Goal: Task Accomplishment & Management: Use online tool/utility

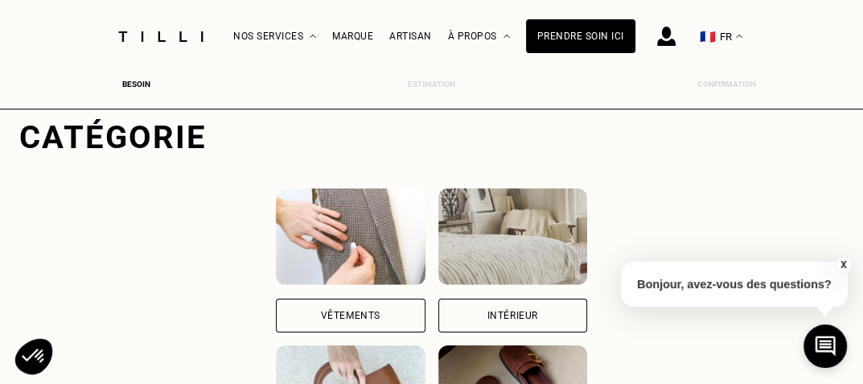
scroll to position [138, 0]
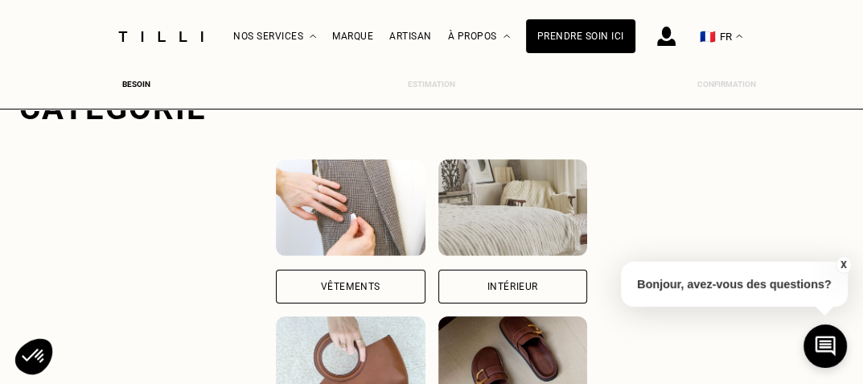
click at [343, 280] on div "Vêtements" at bounding box center [350, 286] width 149 height 34
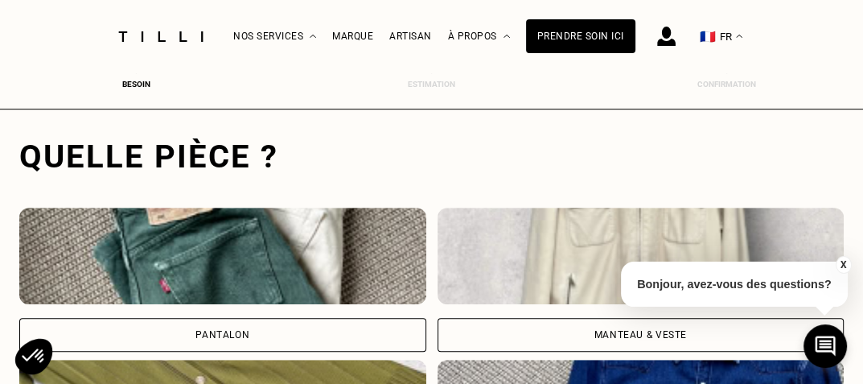
scroll to position [495, 6]
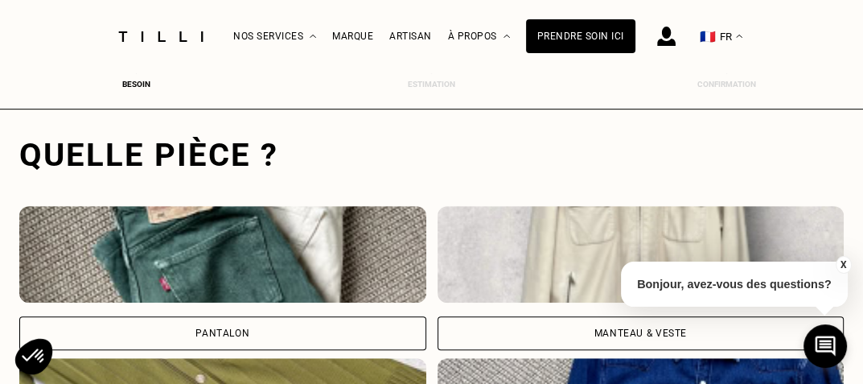
click at [618, 332] on div "Manteau & Veste" at bounding box center [640, 333] width 92 height 10
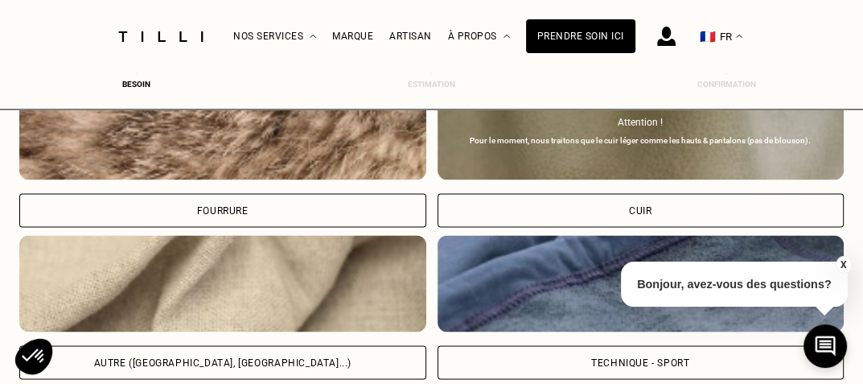
scroll to position [1956, 6]
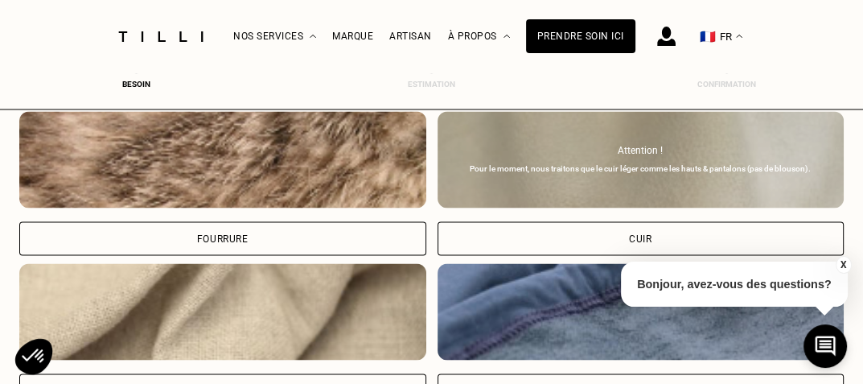
click at [637, 231] on div "Cuir" at bounding box center [640, 238] width 407 height 34
select select "FR"
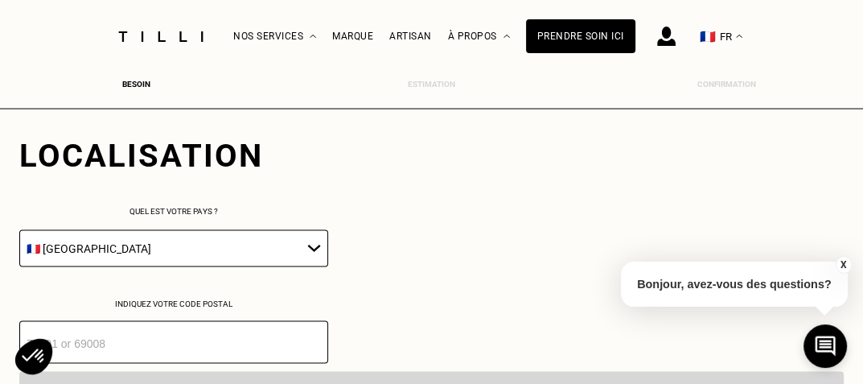
scroll to position [2259, 6]
click at [222, 343] on input "number" at bounding box center [173, 341] width 309 height 43
type input "69006"
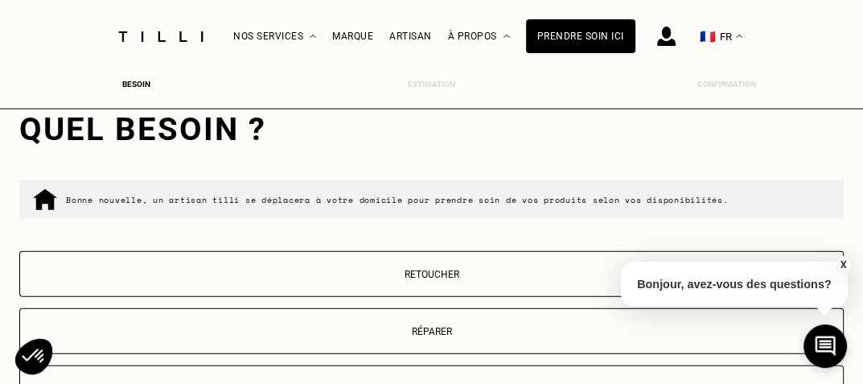
scroll to position [2592, 6]
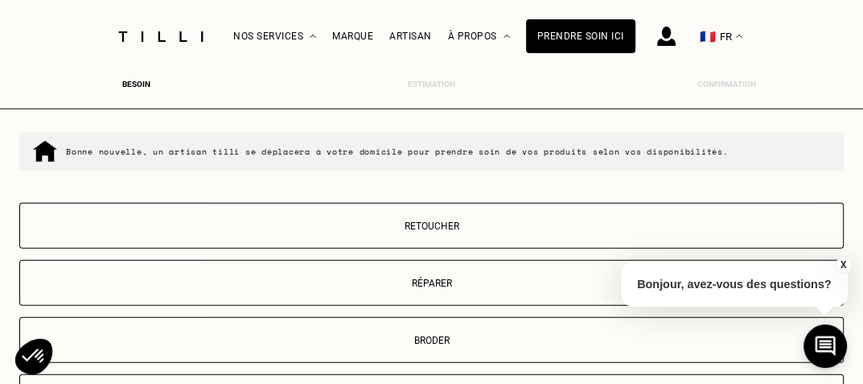
click at [428, 224] on button "Retoucher" at bounding box center [431, 226] width 824 height 46
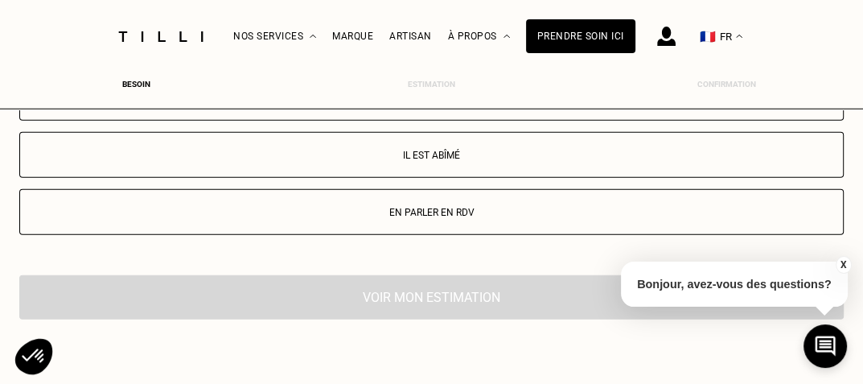
scroll to position [3065, 6]
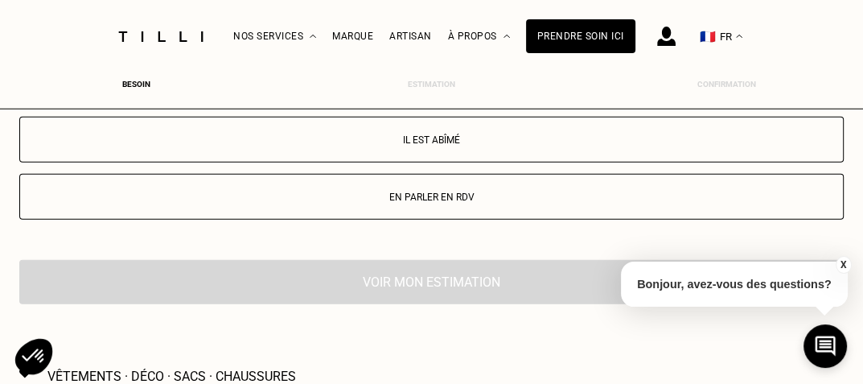
click at [681, 281] on p "Bonjour, avez-vous des questions?" at bounding box center [734, 283] width 227 height 45
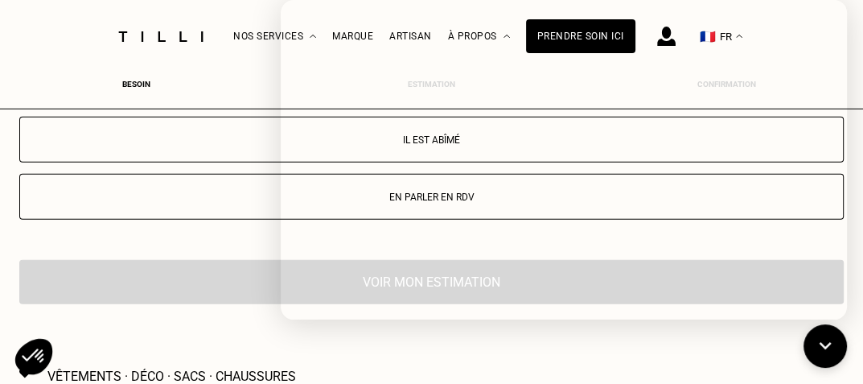
click at [220, 228] on div "Indiquez-nous le problème : Il est trop grand Il est trop petit Il est abîmé En…" at bounding box center [431, 114] width 824 height 273
click at [220, 232] on div "Indiquez-nous le problème : Il est trop grand Il est trop petit Il est abîmé En…" at bounding box center [431, 114] width 824 height 273
